Goal: Transaction & Acquisition: Purchase product/service

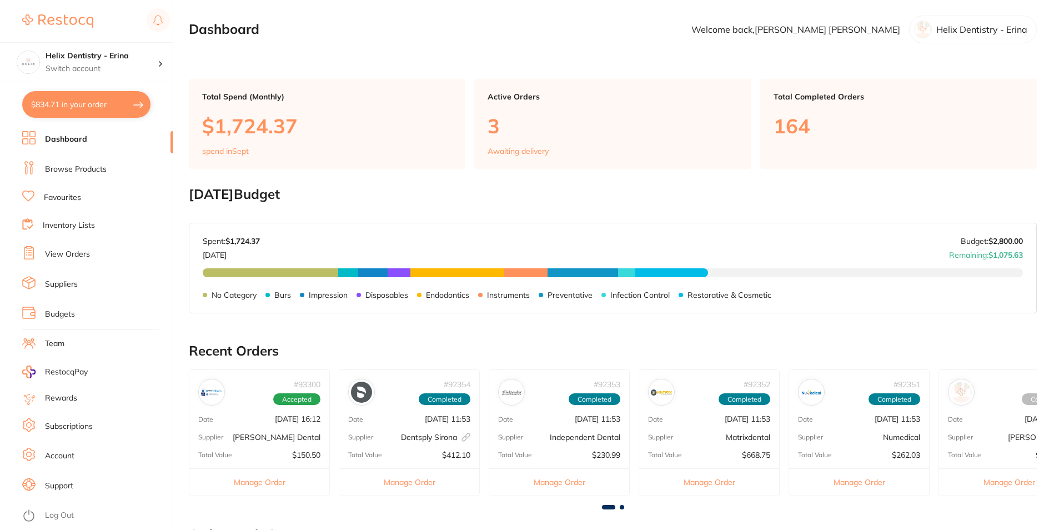
click at [49, 110] on button "$834.71 in your order" at bounding box center [86, 104] width 128 height 27
checkbox input "true"
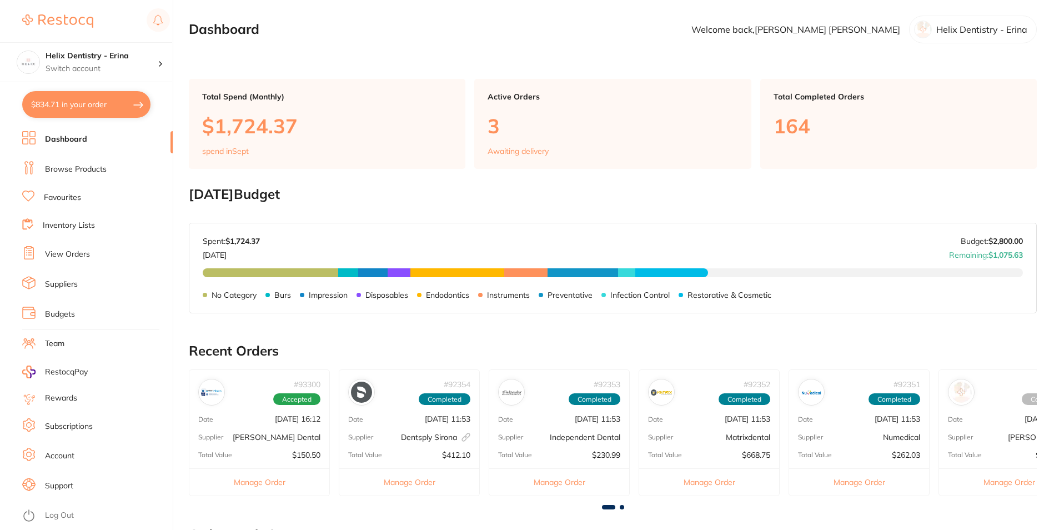
checkbox input "true"
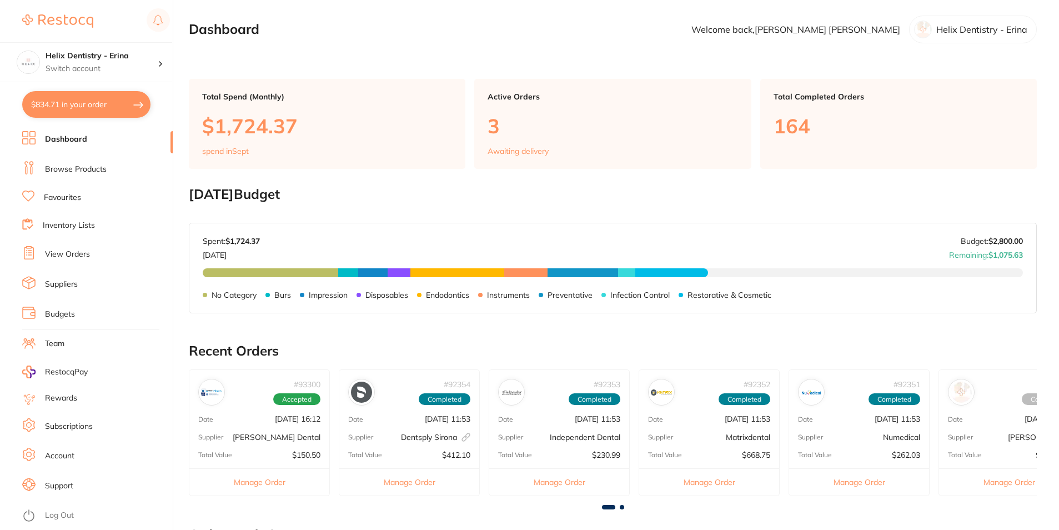
checkbox input "true"
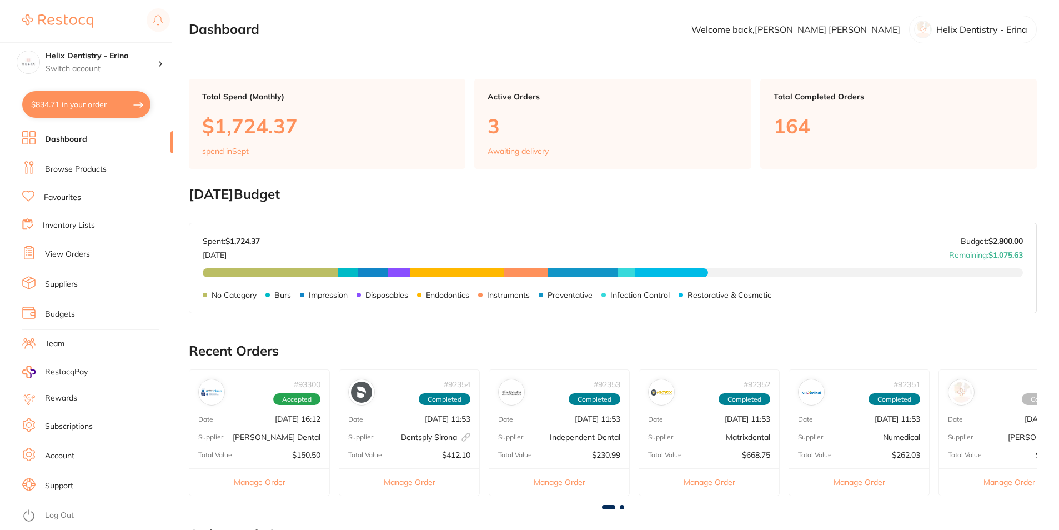
checkbox input "true"
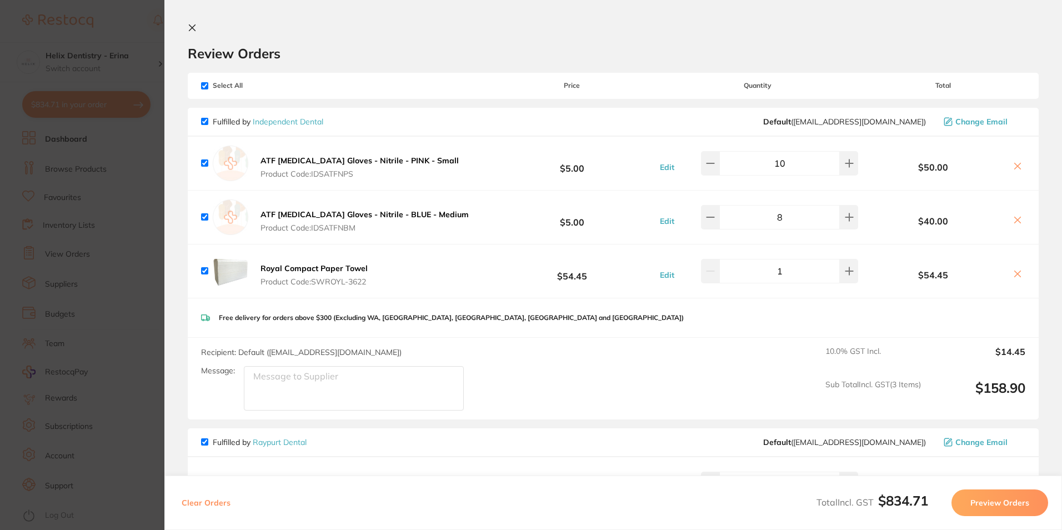
click at [194, 23] on icon at bounding box center [192, 27] width 9 height 9
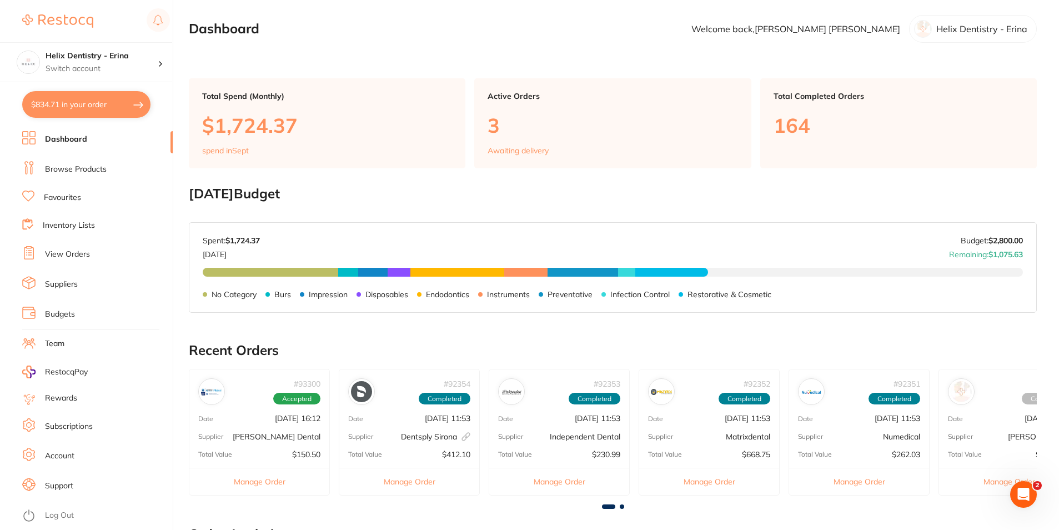
click at [89, 167] on link "Browse Products" at bounding box center [76, 169] width 62 height 11
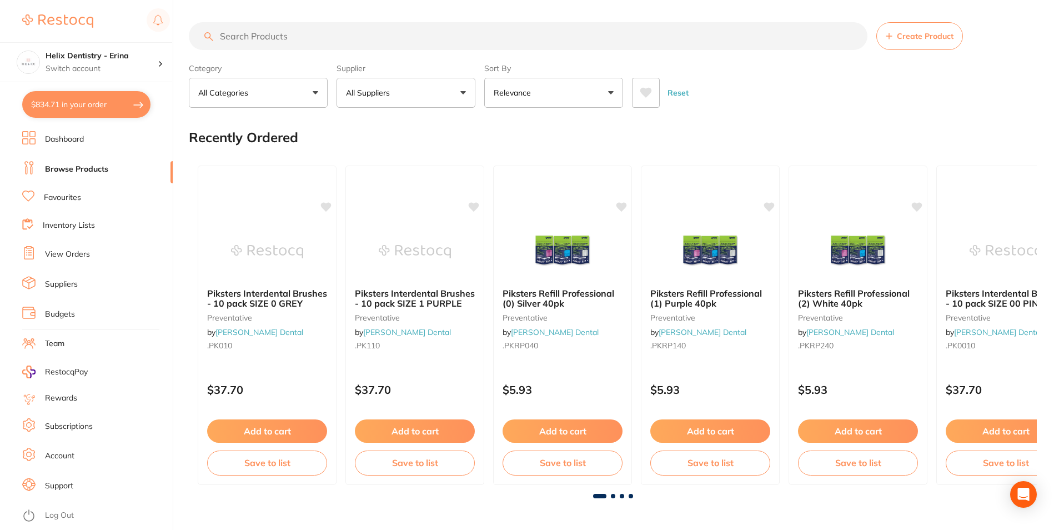
click at [290, 36] on input "search" at bounding box center [528, 36] width 679 height 28
type input "monoject"
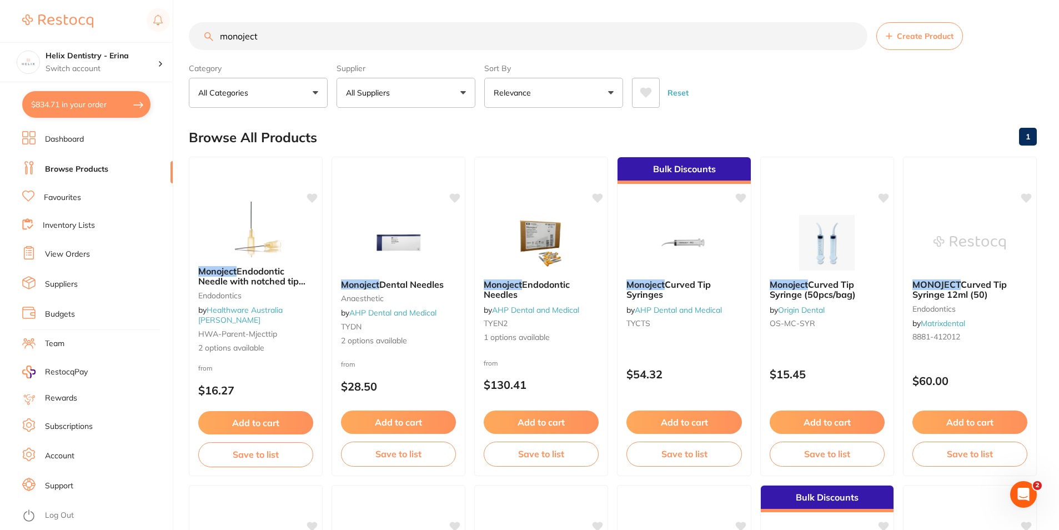
click at [377, 93] on p "All Suppliers" at bounding box center [370, 92] width 48 height 11
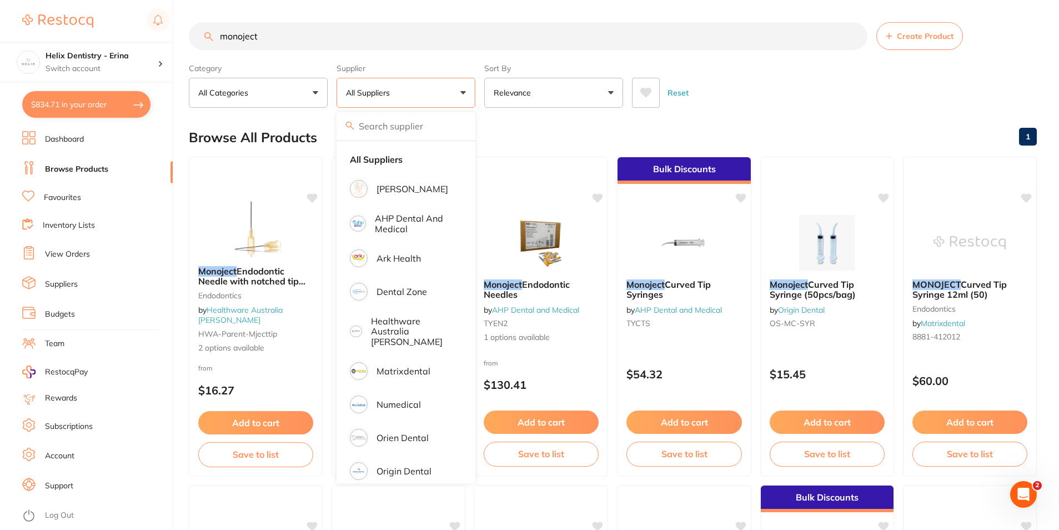
click at [267, 36] on input "monoject" at bounding box center [528, 36] width 679 height 28
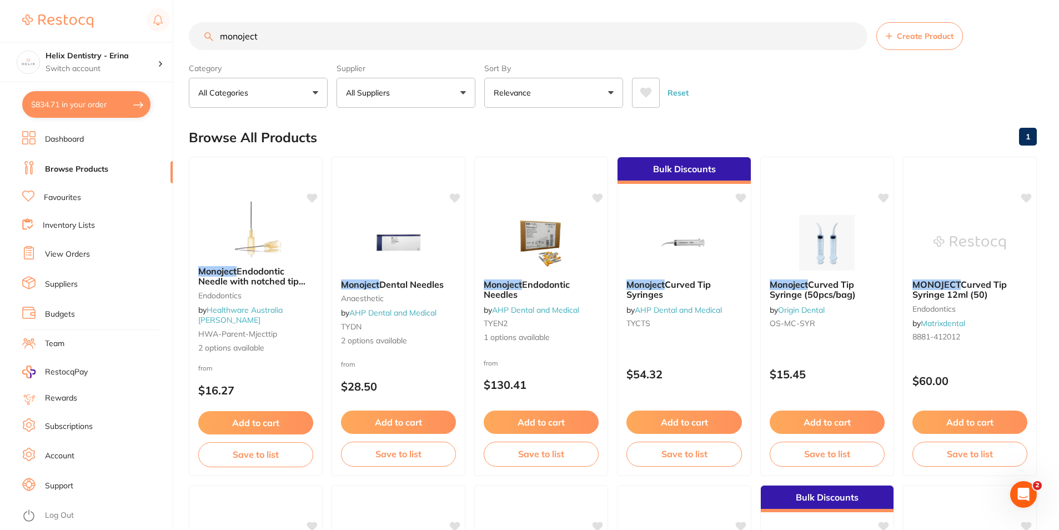
click at [786, 57] on section "monoject Create Product Category All Categories All Categories anaesthetic disp…" at bounding box center [613, 65] width 848 height 86
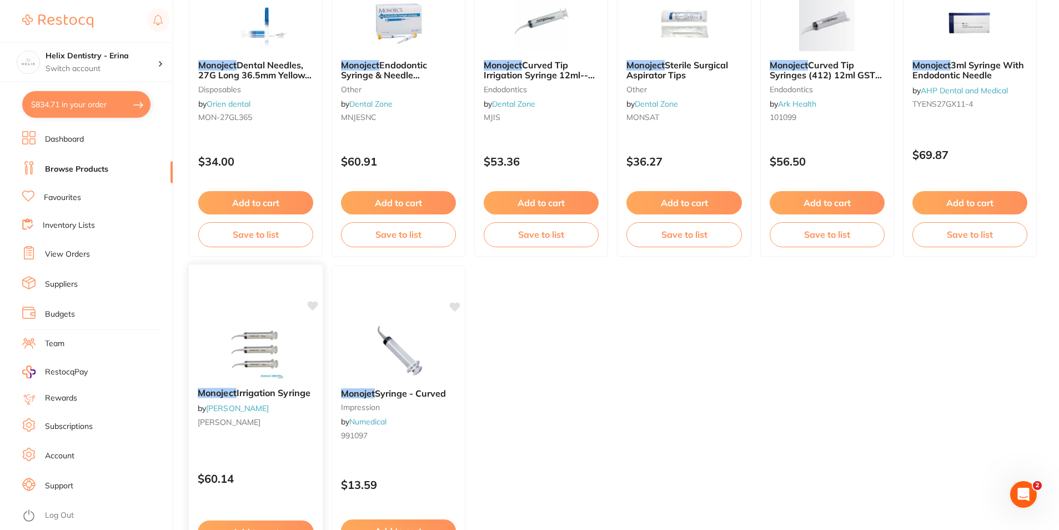
scroll to position [1277, 0]
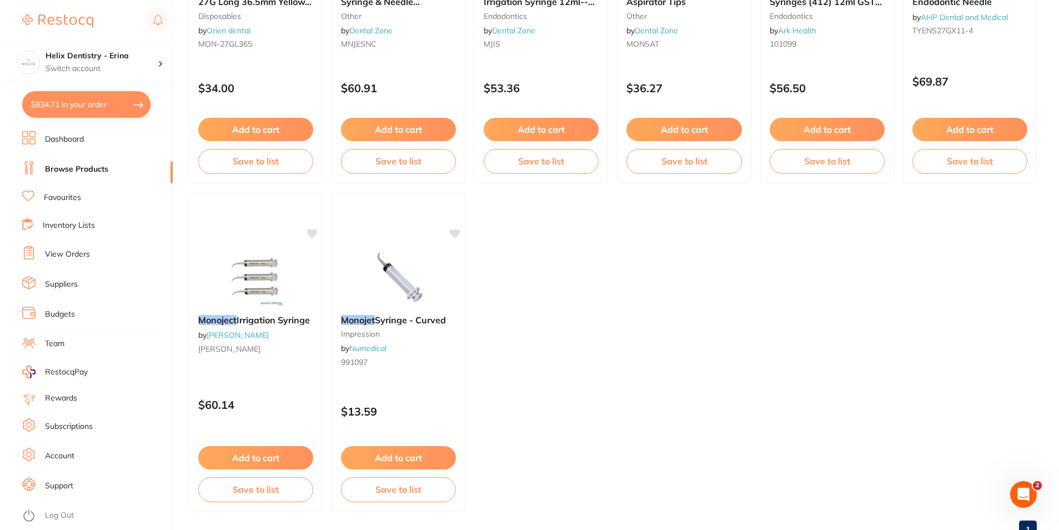
click at [414, 323] on span "Syringe - Curved" at bounding box center [410, 319] width 71 height 11
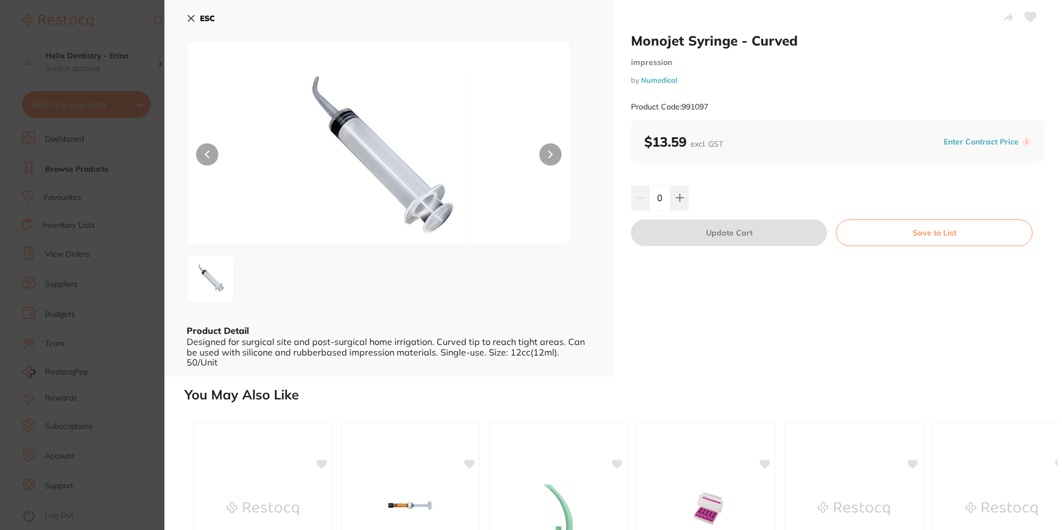
click at [688, 197] on div "0" at bounding box center [837, 198] width 413 height 24
click at [675, 193] on icon at bounding box center [679, 197] width 9 height 9
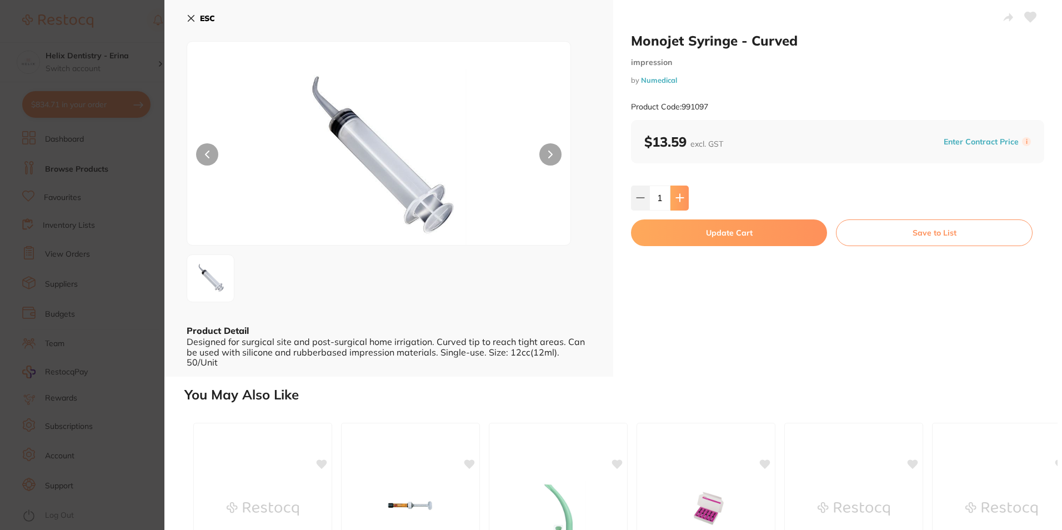
click at [678, 197] on icon at bounding box center [679, 197] width 7 height 7
type input "2"
click at [690, 231] on button "Update Cart" at bounding box center [729, 232] width 196 height 27
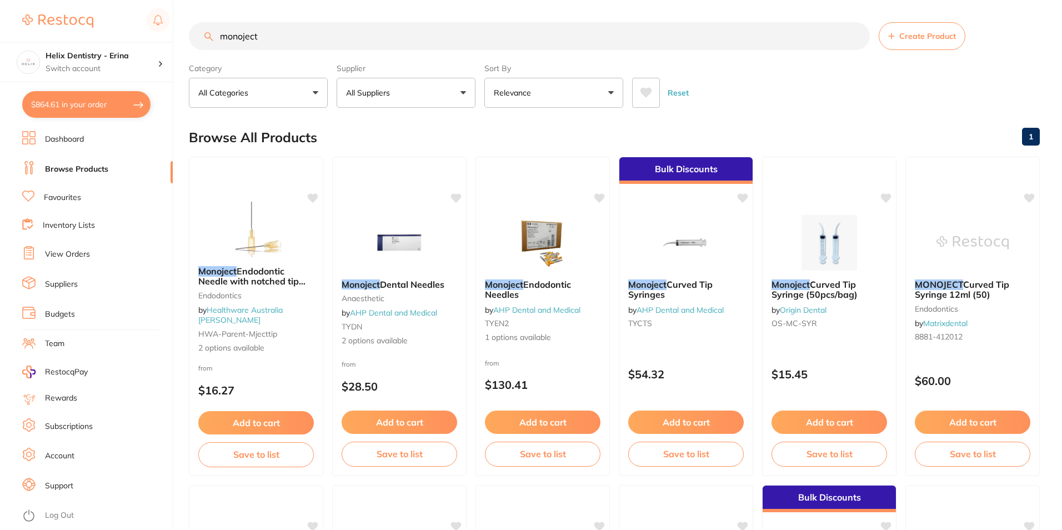
checkbox input "false"
